Goal: Information Seeking & Learning: Learn about a topic

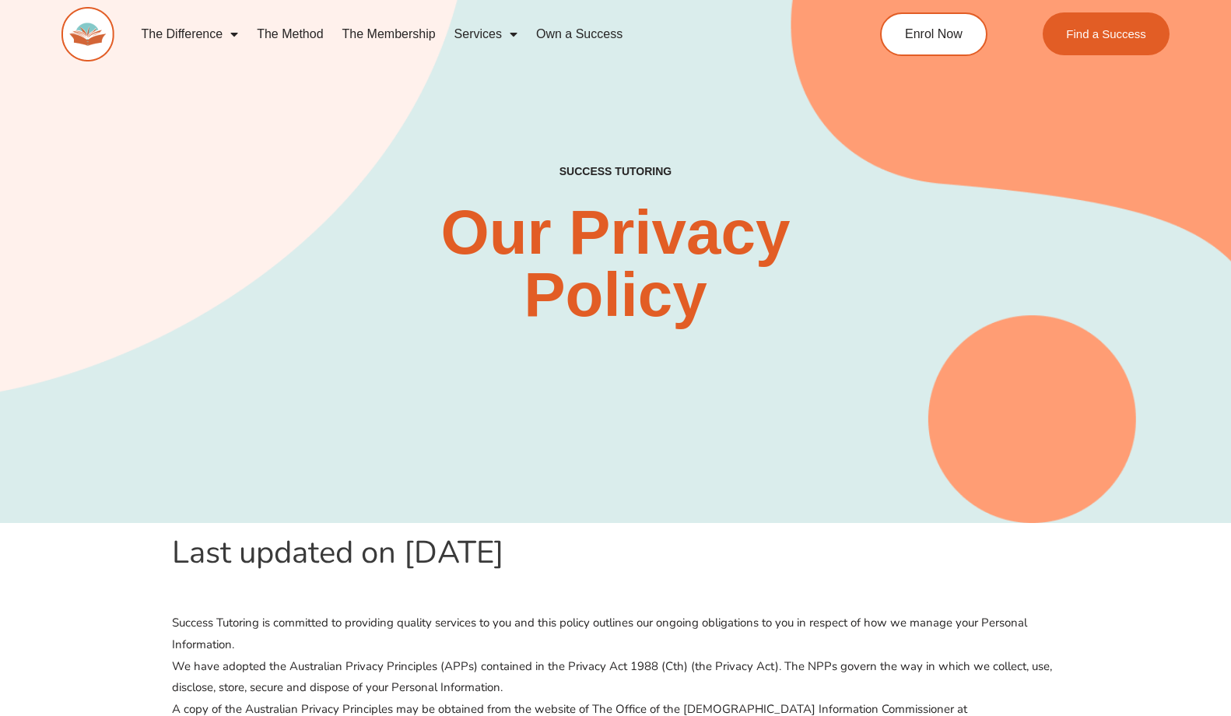
click at [86, 30] on img at bounding box center [87, 34] width 53 height 54
click at [94, 44] on img at bounding box center [87, 34] width 53 height 54
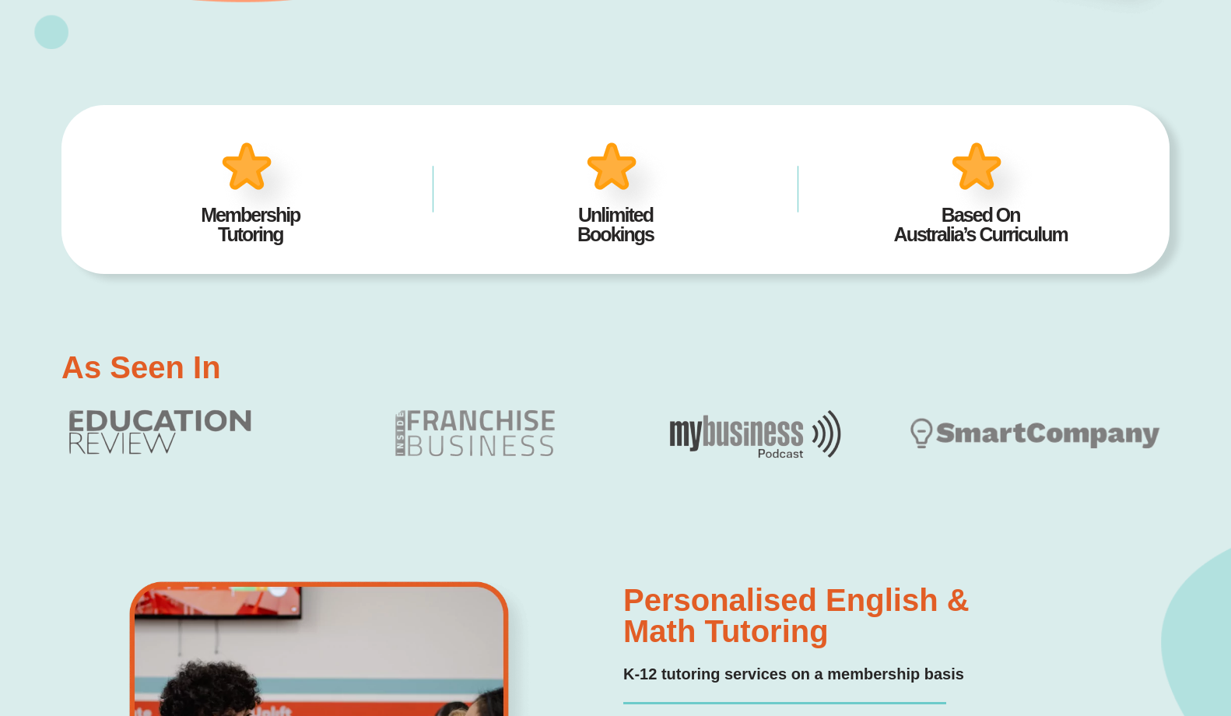
scroll to position [604, 0]
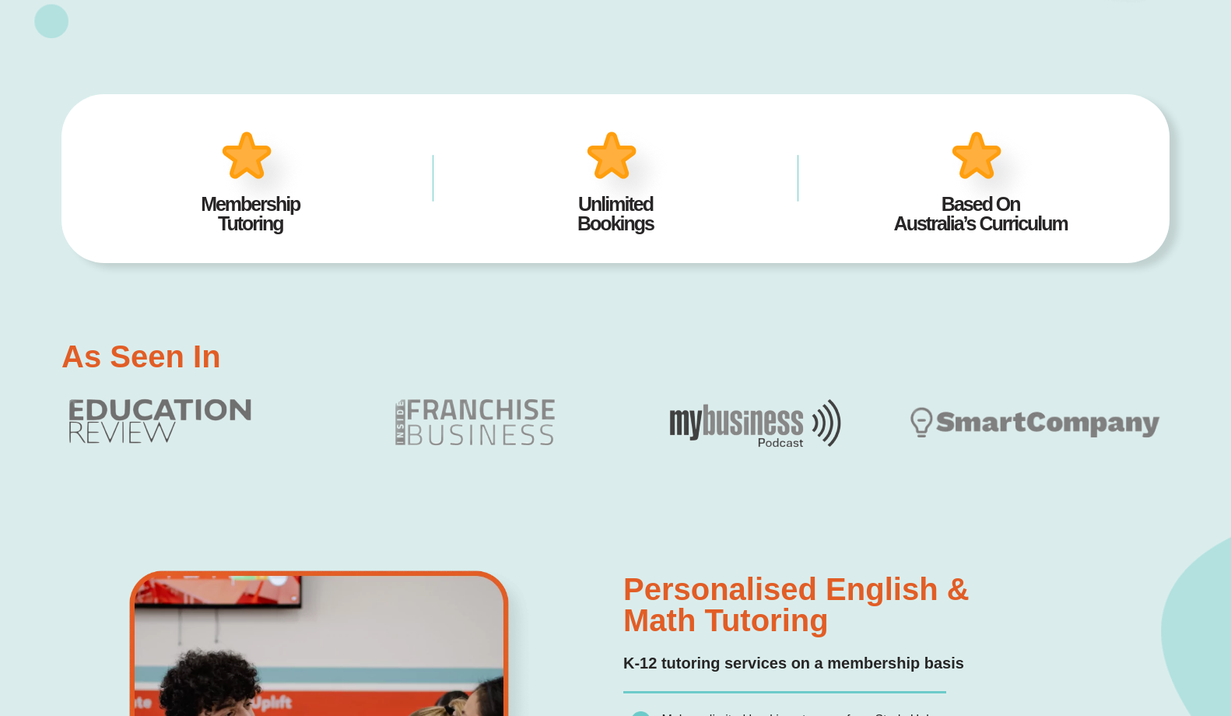
drag, startPoint x: 183, startPoint y: 203, endPoint x: 301, endPoint y: 230, distance: 121.3
click at [301, 230] on h2 "Membership Tutoring" at bounding box center [250, 213] width 317 height 39
copy h2 "Membership Tutoring"
drag, startPoint x: 567, startPoint y: 201, endPoint x: 681, endPoint y: 236, distance: 119.6
click at [681, 237] on div "Unlimited Bookings" at bounding box center [615, 178] width 317 height 125
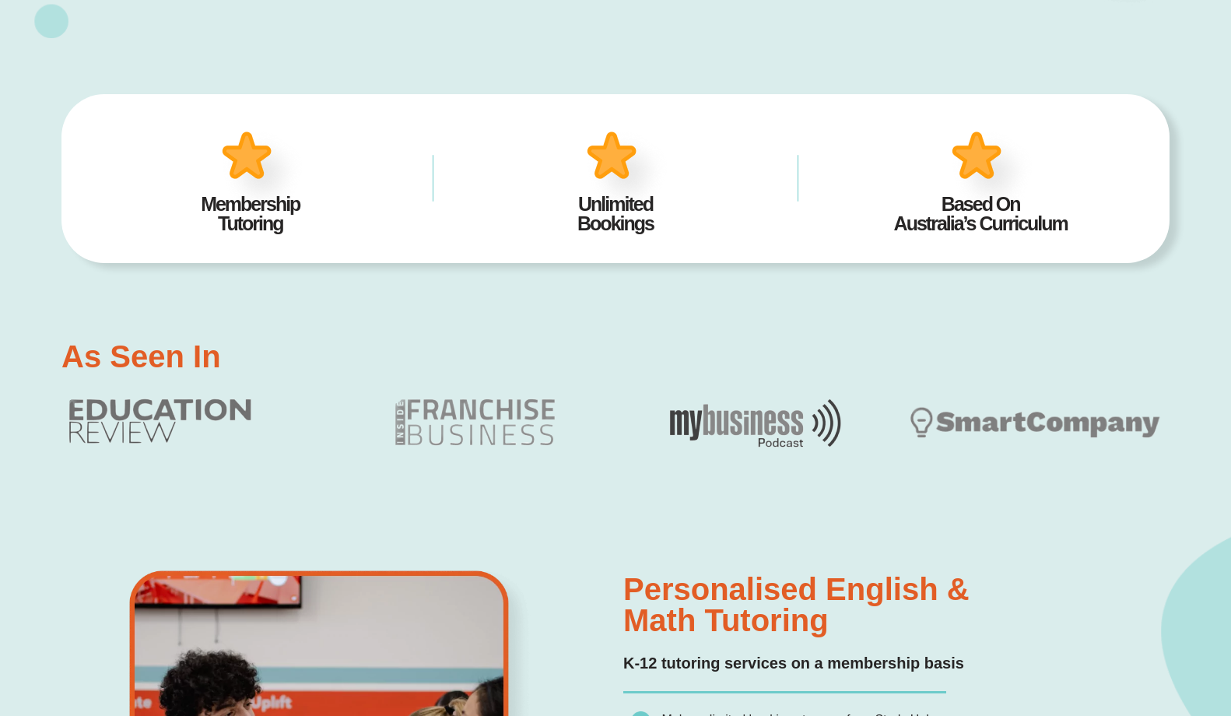
copy h2 "Unlimited Bookings"
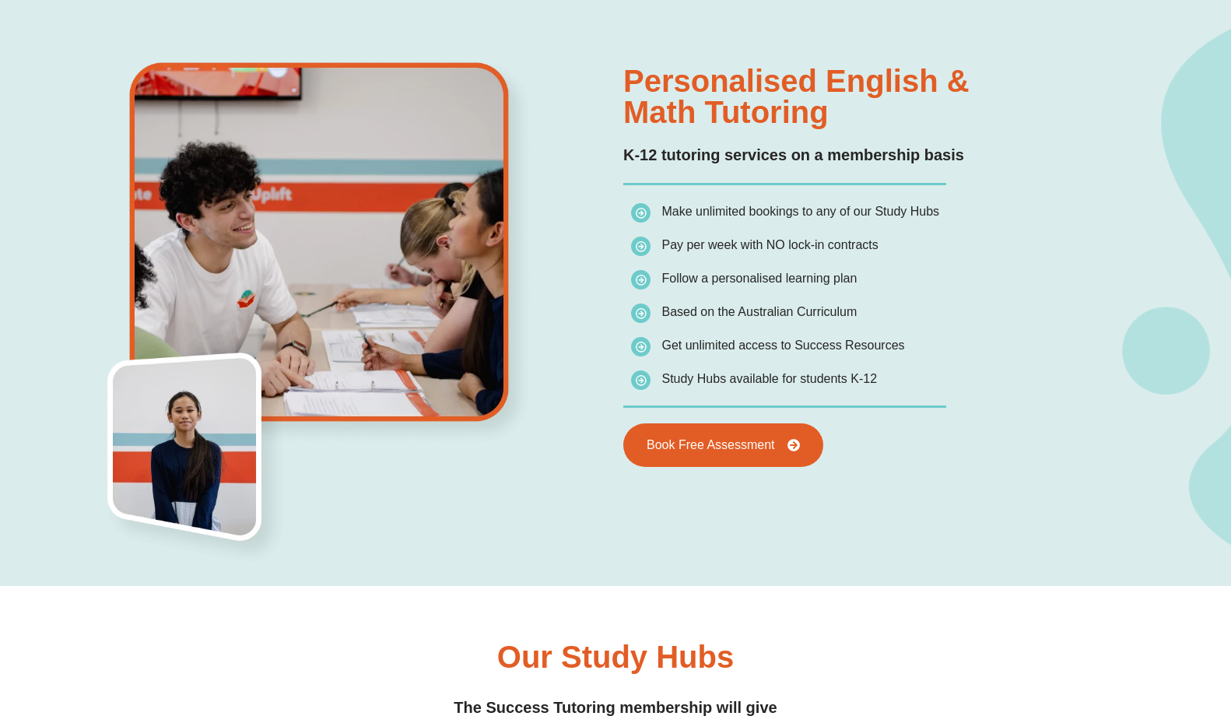
scroll to position [1112, 0]
drag, startPoint x: 695, startPoint y: 215, endPoint x: 797, endPoint y: 215, distance: 101.9
click at [797, 215] on span "Make unlimited bookings to any of our Study Hubs" at bounding box center [800, 211] width 278 height 13
copy span "unlimited bookings"
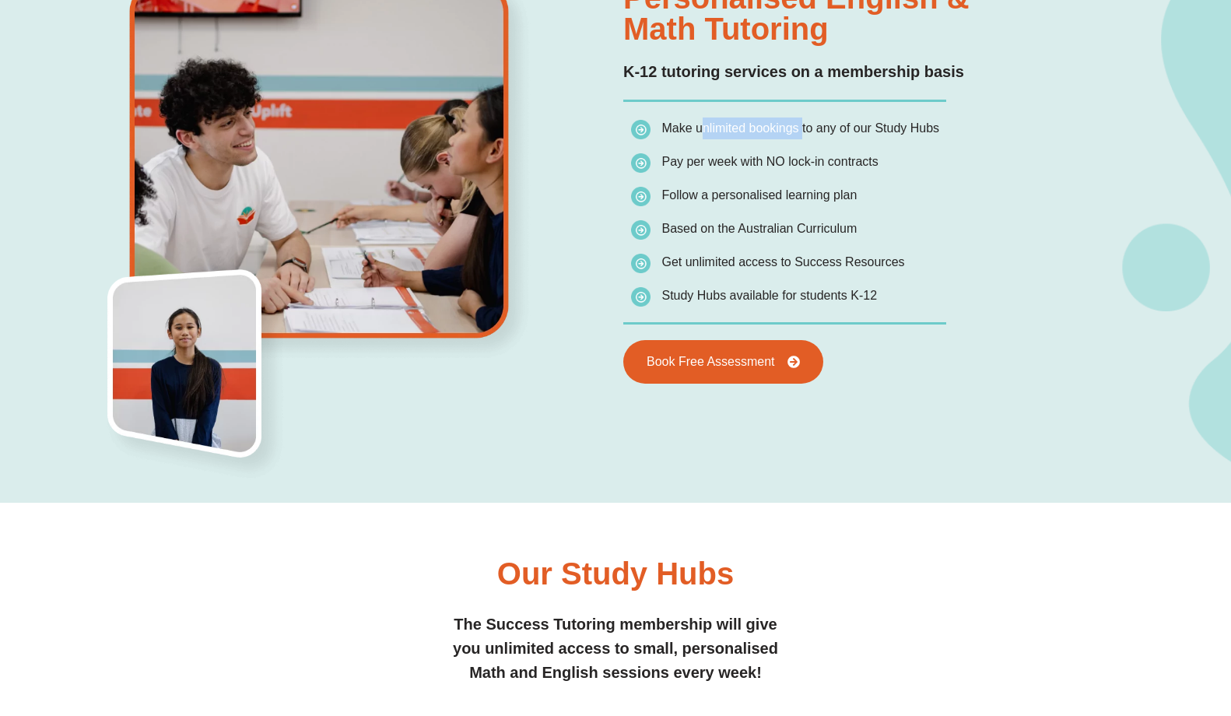
scroll to position [1197, 0]
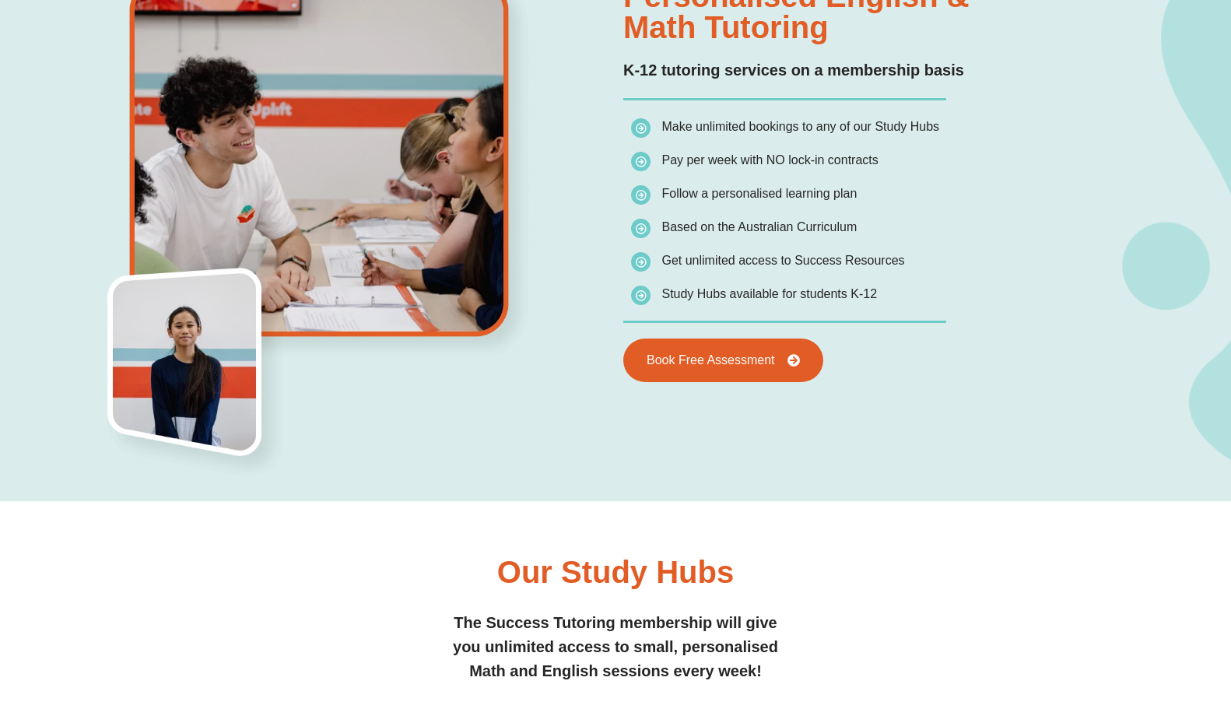
click at [720, 249] on ul "Make unlimited bookings to any of our Study Hubs Pay per week with NO lock-in c…" at bounding box center [896, 210] width 530 height 189
drag, startPoint x: 797, startPoint y: 296, endPoint x: 903, endPoint y: 295, distance: 105.8
click at [903, 295] on li "Study Hubs available for students K-12" at bounding box center [896, 294] width 530 height 22
copy span "students K-12"
click at [699, 250] on span "Get unlimited access to Success Resources" at bounding box center [768, 261] width 274 height 22
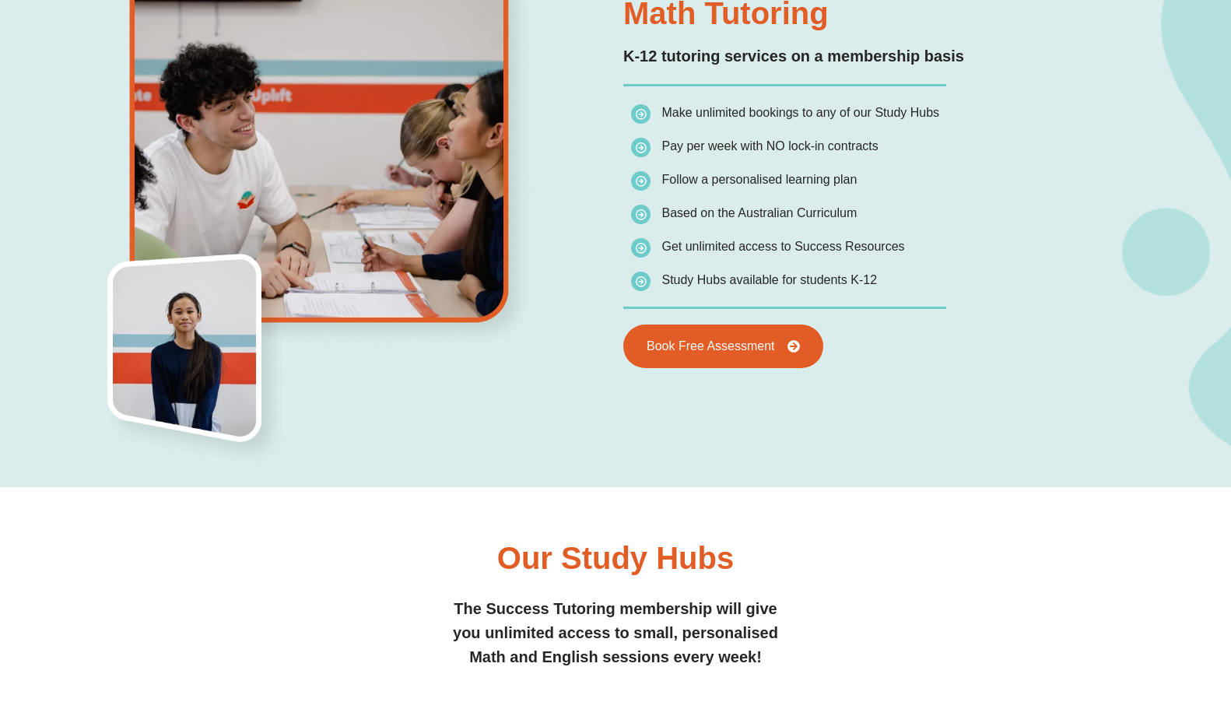
scroll to position [1216, 0]
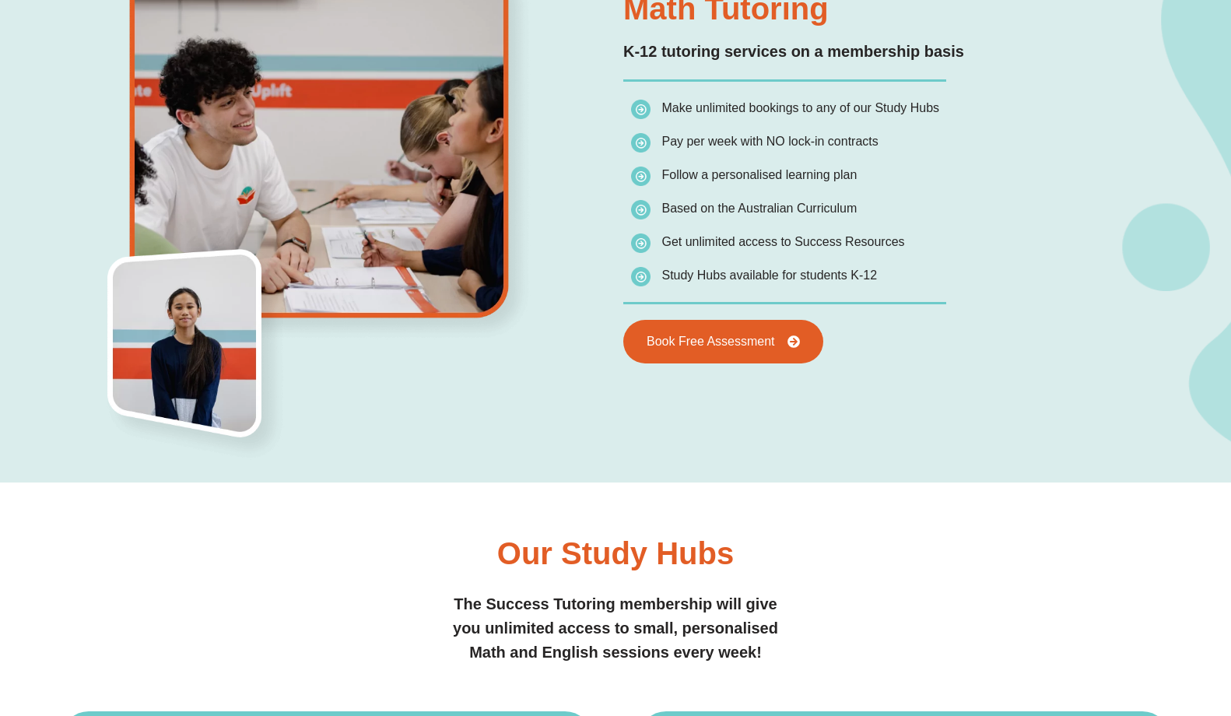
drag, startPoint x: 764, startPoint y: 141, endPoint x: 897, endPoint y: 141, distance: 133.0
click at [897, 141] on li "Pay per week with NO lock-in contracts" at bounding box center [896, 145] width 530 height 28
drag, startPoint x: 881, startPoint y: 142, endPoint x: 764, endPoint y: 144, distance: 117.5
click at [764, 144] on li "Pay per week with NO lock-in contracts" at bounding box center [896, 145] width 530 height 28
copy span "NO lock-in contracts"
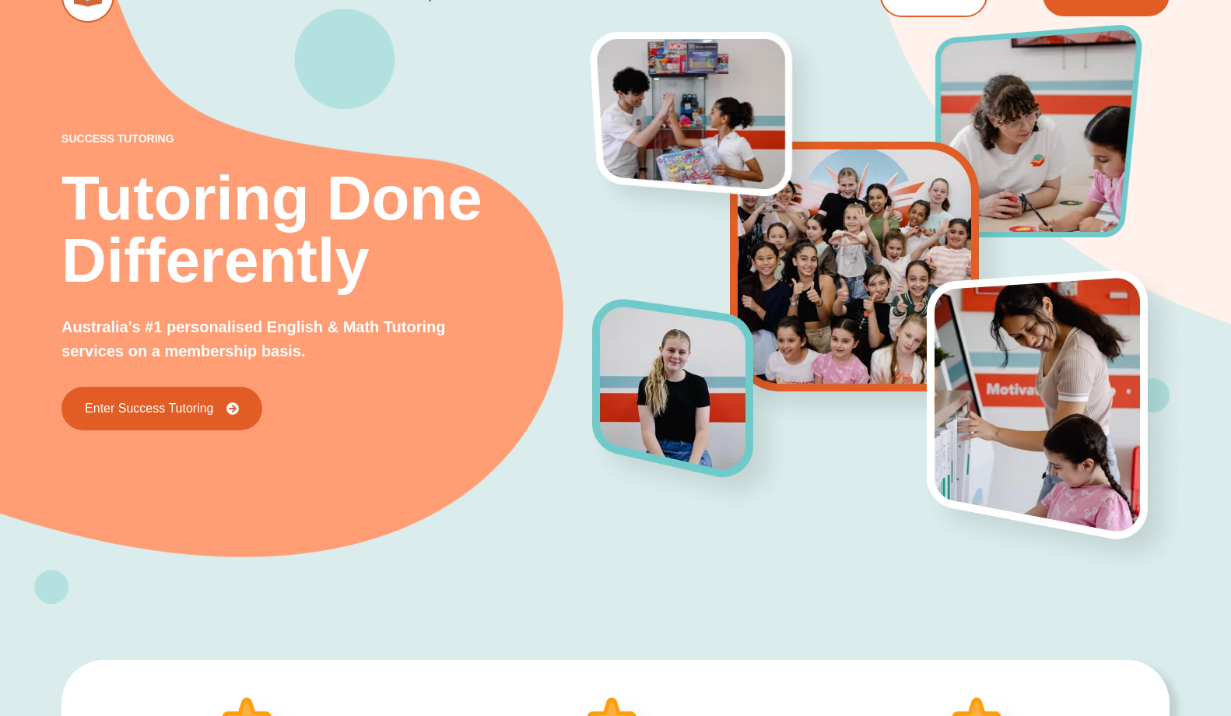
scroll to position [44, 0]
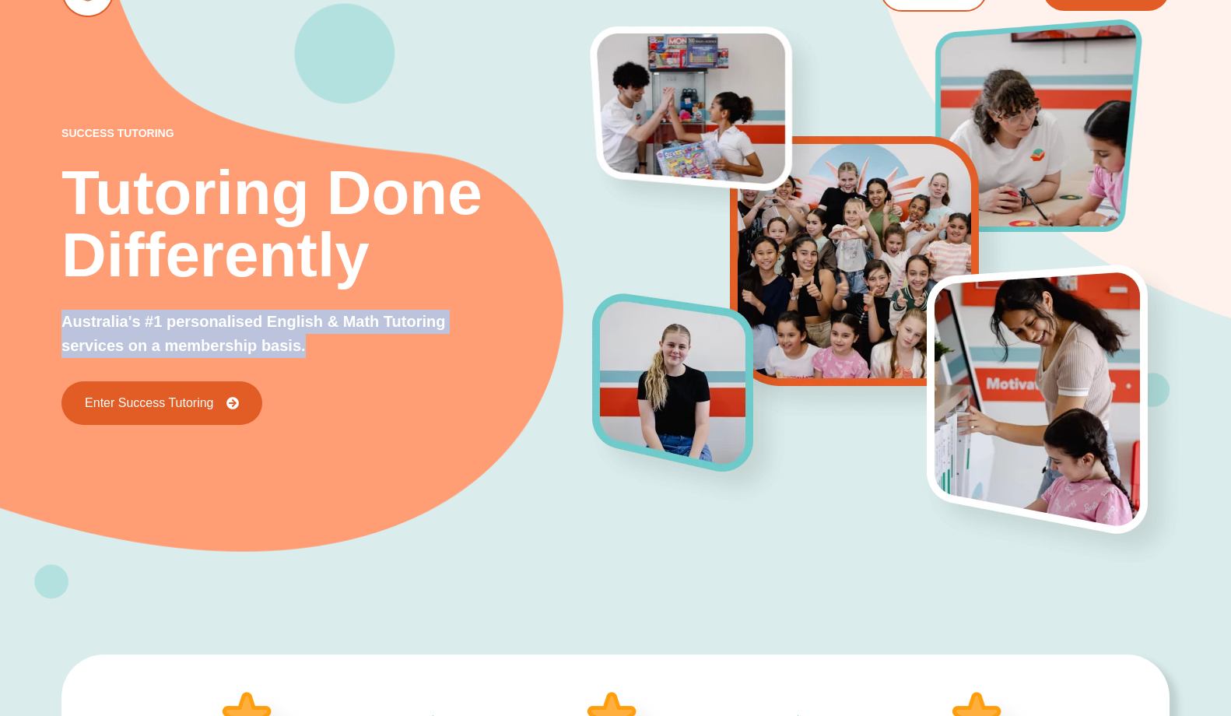
drag, startPoint x: 52, startPoint y: 324, endPoint x: 303, endPoint y: 339, distance: 251.7
click at [303, 339] on div "success tutoring Tutoring Done Differently Australia's #1 personalised English …" at bounding box center [615, 248] width 1231 height 699
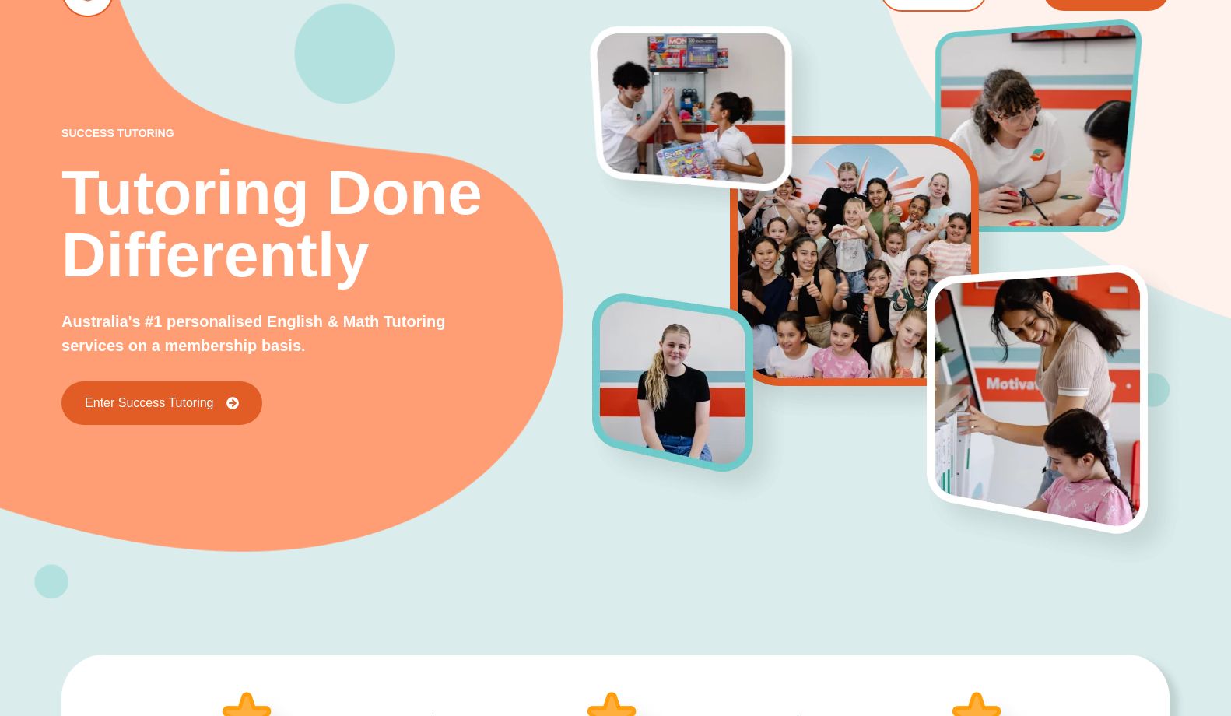
click at [352, 355] on p "Australia's #1 personalised English & Math Tutoring services on a membership ba…" at bounding box center [255, 334] width 388 height 48
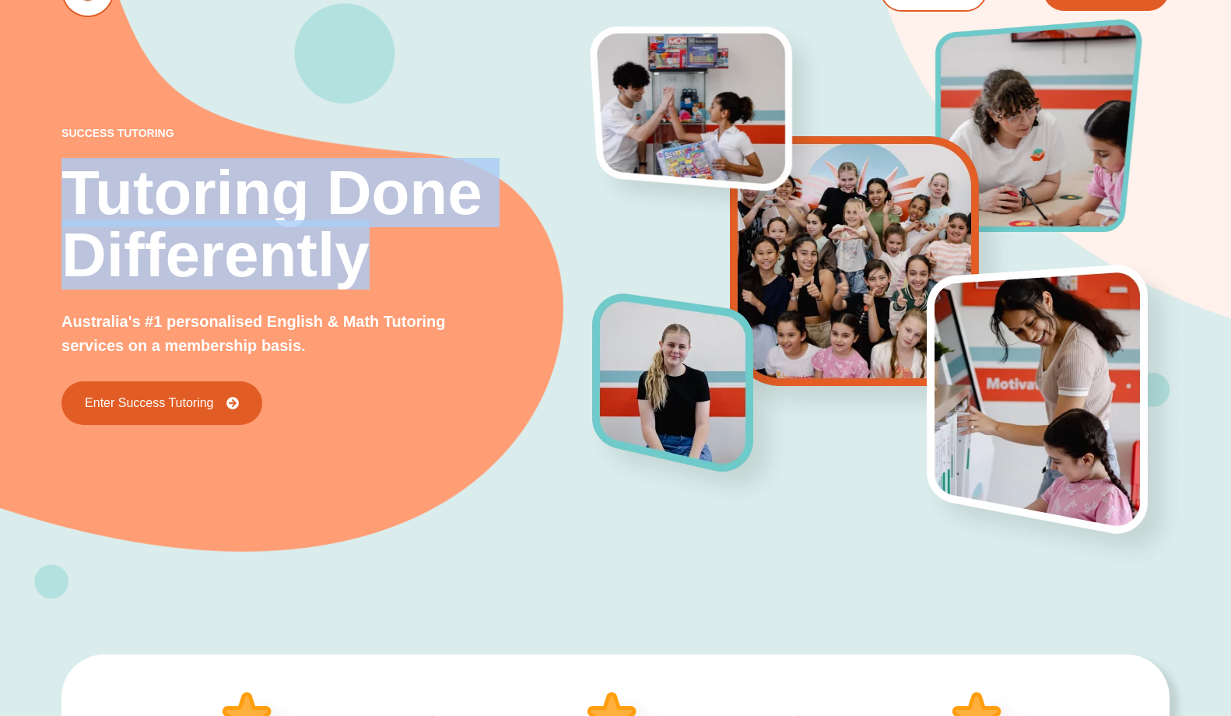
drag, startPoint x: 58, startPoint y: 198, endPoint x: 418, endPoint y: 263, distance: 365.1
click at [418, 263] on div "success tutoring Tutoring Done Differently Australia's #1 personalised English …" at bounding box center [615, 248] width 1231 height 699
